Goal: Task Accomplishment & Management: Use online tool/utility

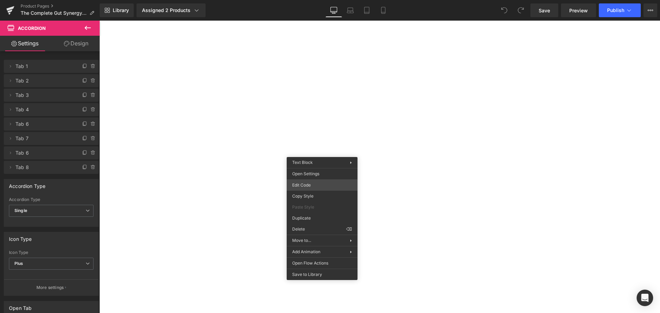
click at [314, 0] on div "You are previewing how the will restyle your page. You can not edit Elements in…" at bounding box center [330, 0] width 660 height 0
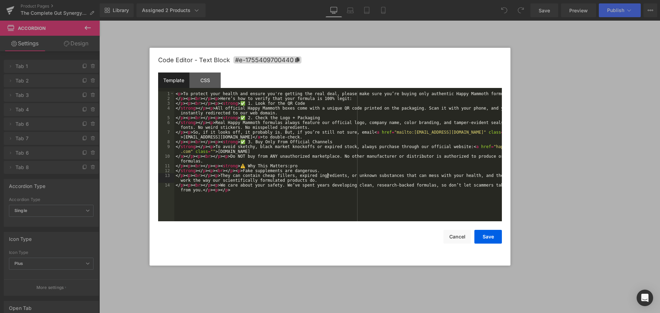
click at [327, 175] on div "< p > To protect your health and ensure you're getting the real deal, please ma…" at bounding box center [337, 163] width 327 height 144
click at [479, 234] on button "Save" at bounding box center [487, 237] width 27 height 14
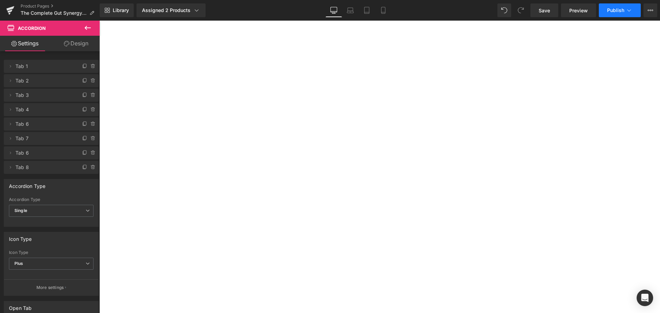
click at [615, 12] on span "Publish" at bounding box center [615, 10] width 17 height 5
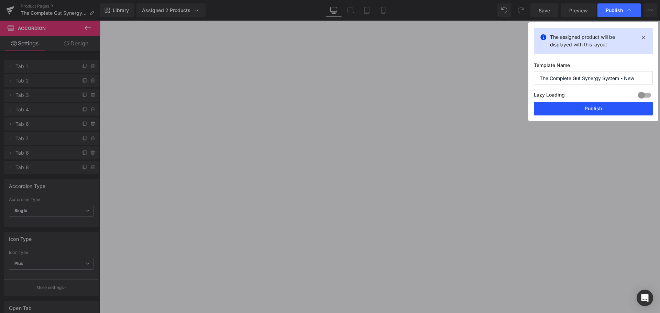
click at [601, 105] on button "Publish" at bounding box center [593, 109] width 119 height 14
